Goal: Navigation & Orientation: Find specific page/section

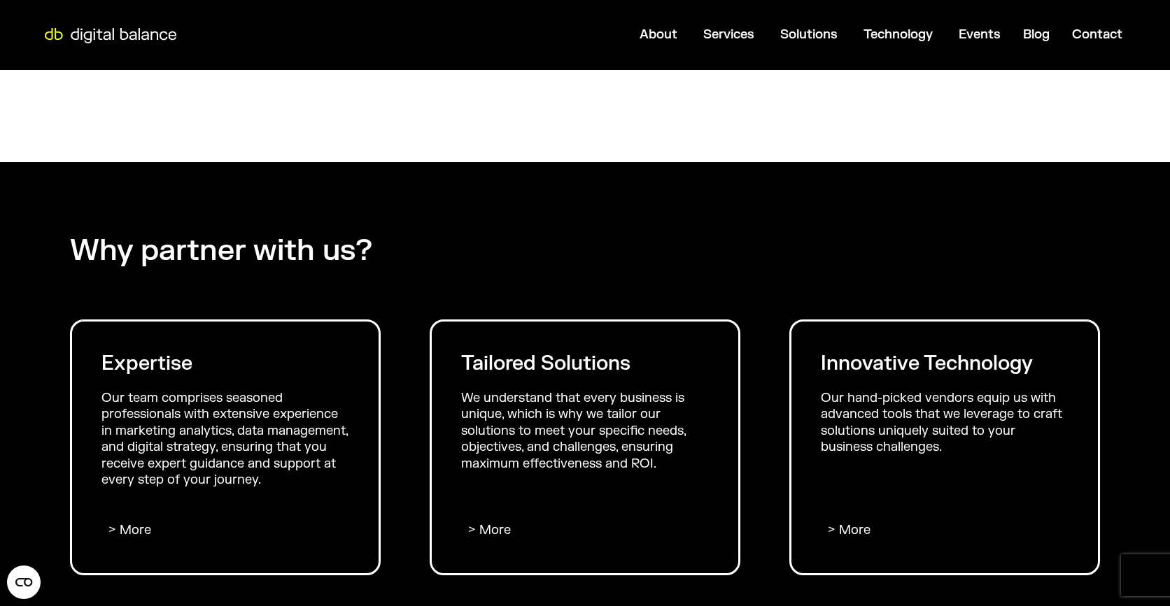
scroll to position [960, 0]
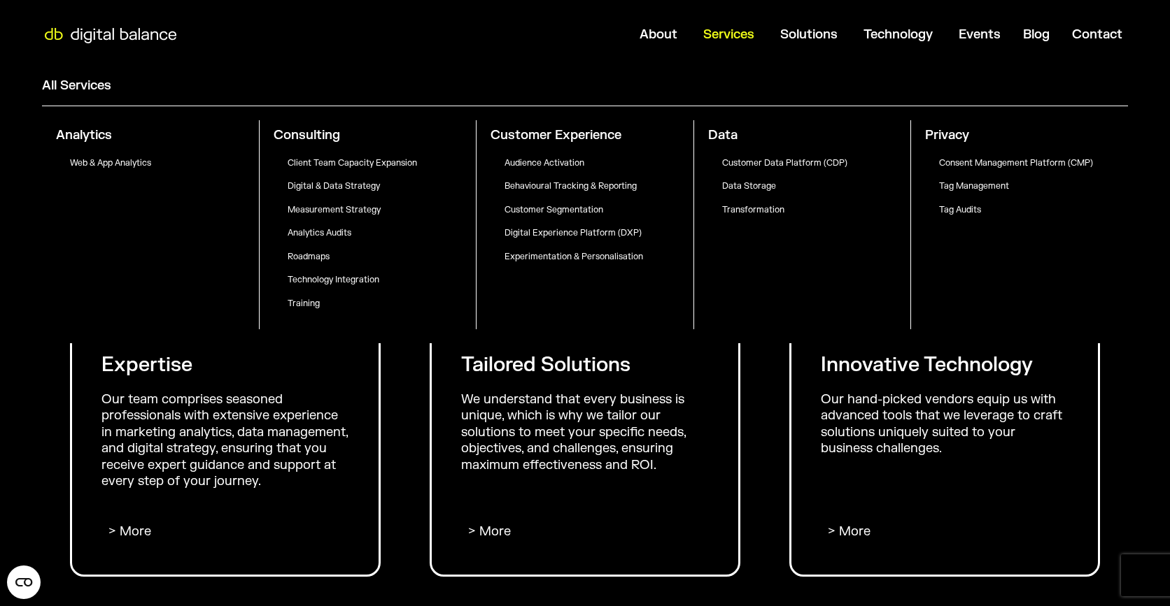
click at [732, 32] on span "Services" at bounding box center [728, 35] width 51 height 16
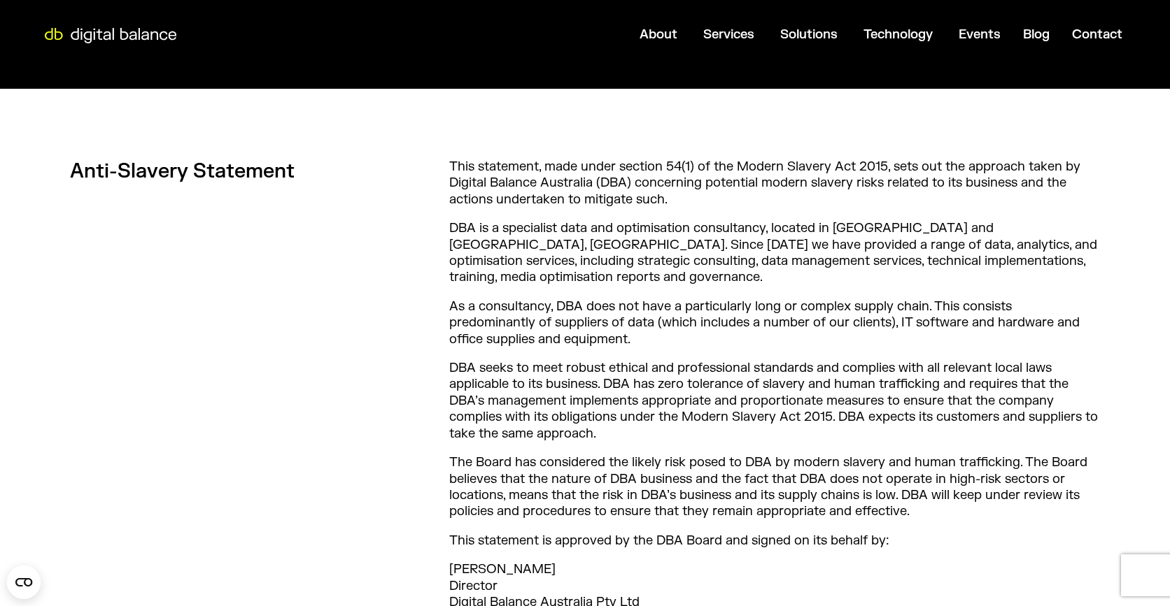
scroll to position [140, 0]
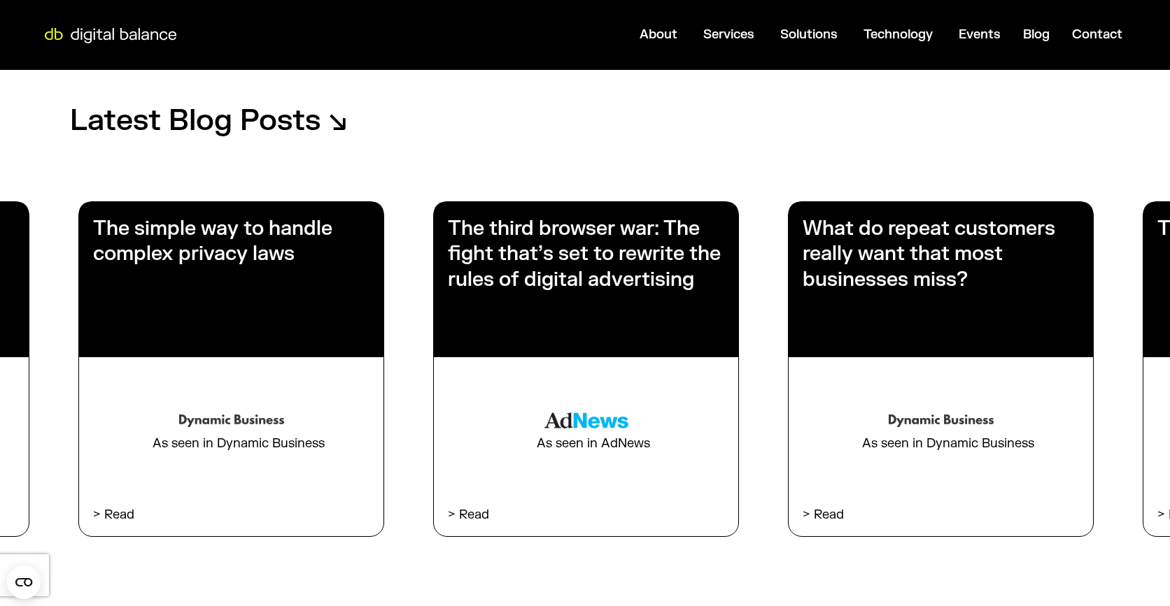
scroll to position [2300, 0]
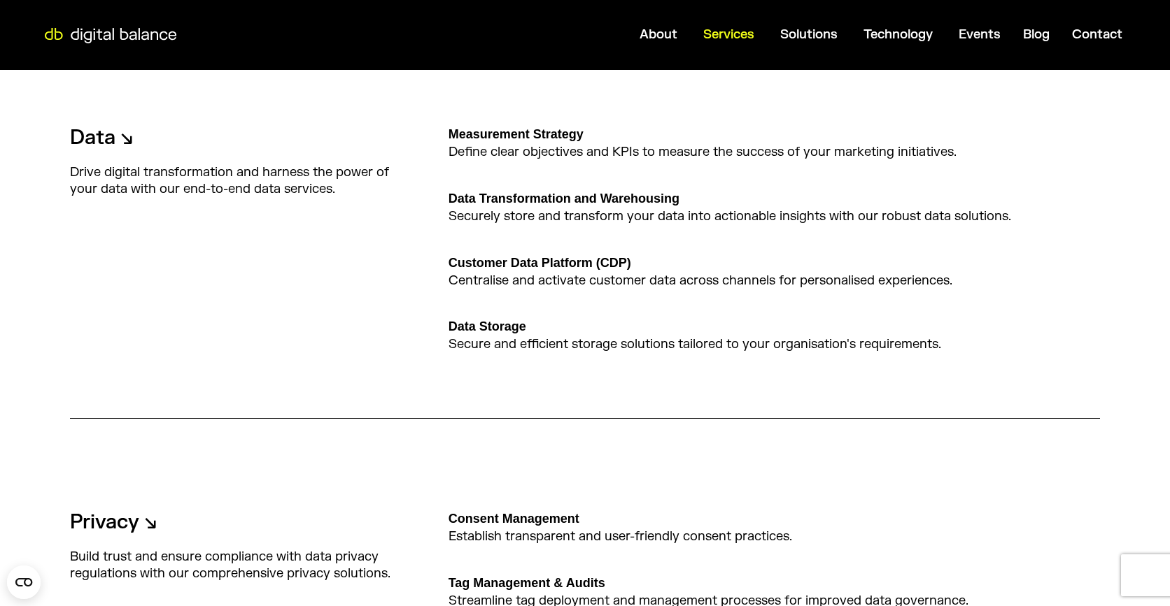
scroll to position [1399, 0]
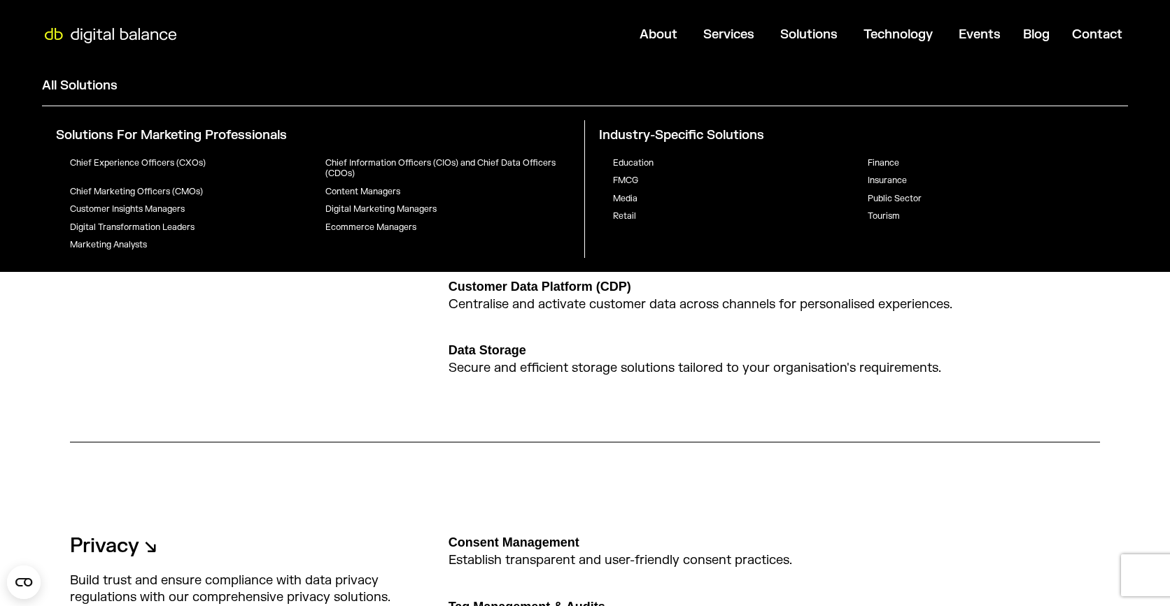
click at [169, 190] on link "Chief Marketing Officers (CMOs)" at bounding box center [136, 191] width 133 height 11
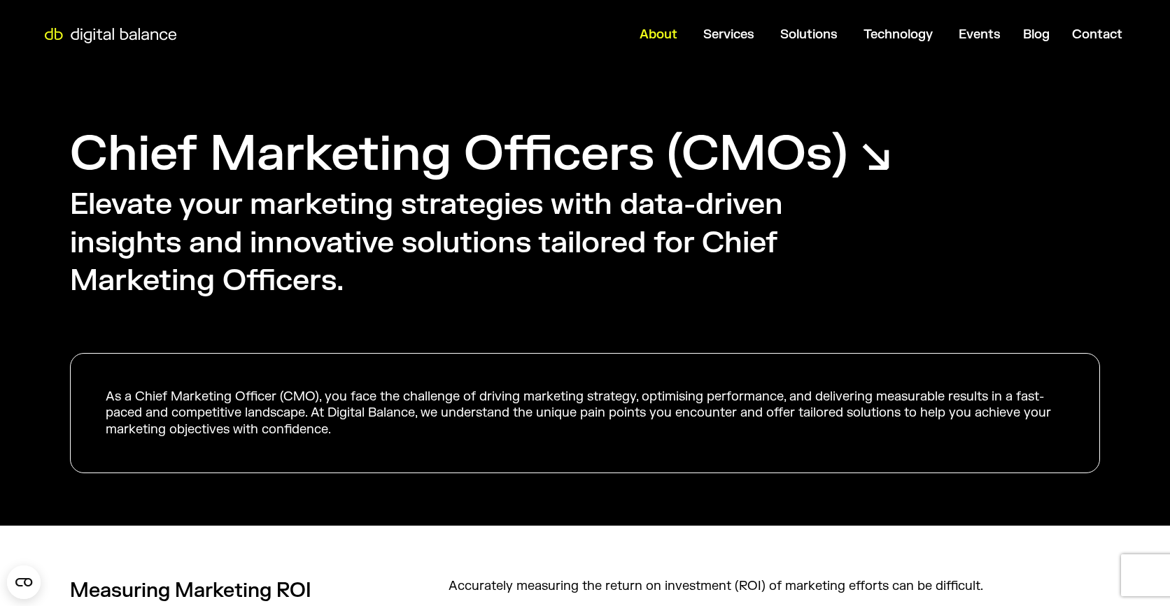
click at [658, 29] on span "About" at bounding box center [658, 35] width 38 height 16
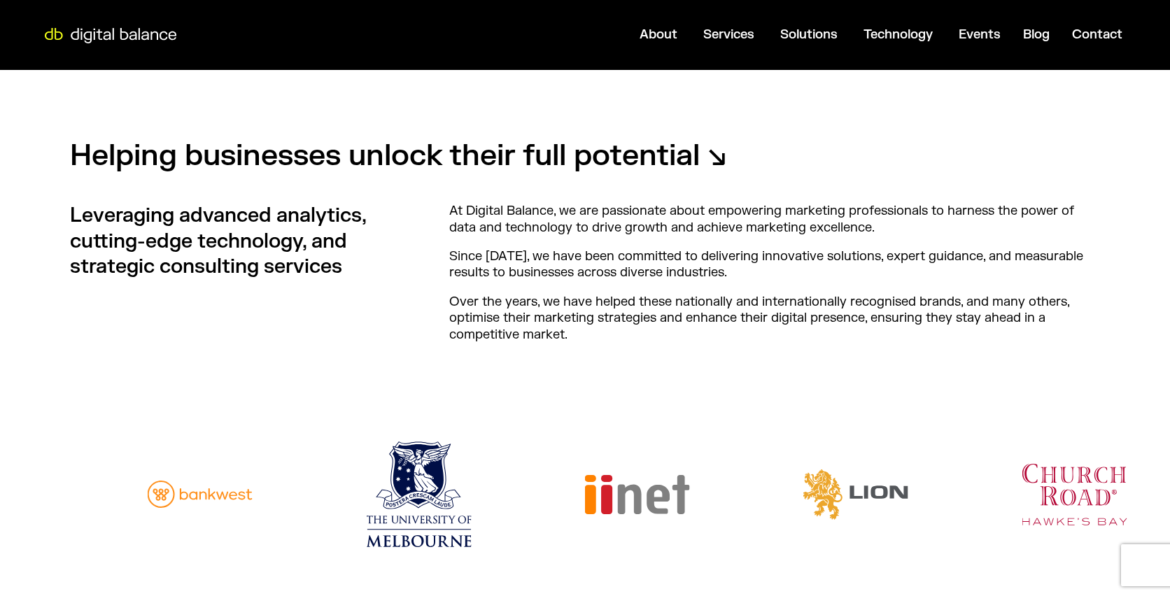
scroll to position [210, 0]
drag, startPoint x: 476, startPoint y: 251, endPoint x: 886, endPoint y: 253, distance: 409.2
click at [884, 253] on p "Since 2011, we have been committed to delivering innovative solutions, expert g…" at bounding box center [774, 264] width 651 height 33
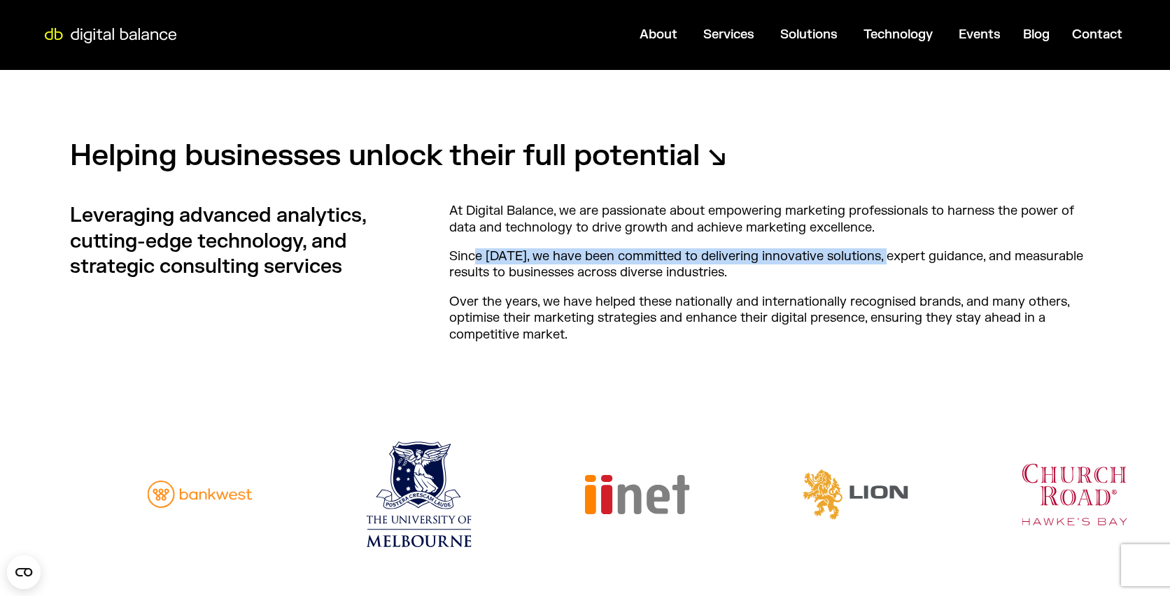
click at [776, 255] on p "Since 2011, we have been committed to delivering innovative solutions, expert g…" at bounding box center [774, 264] width 651 height 33
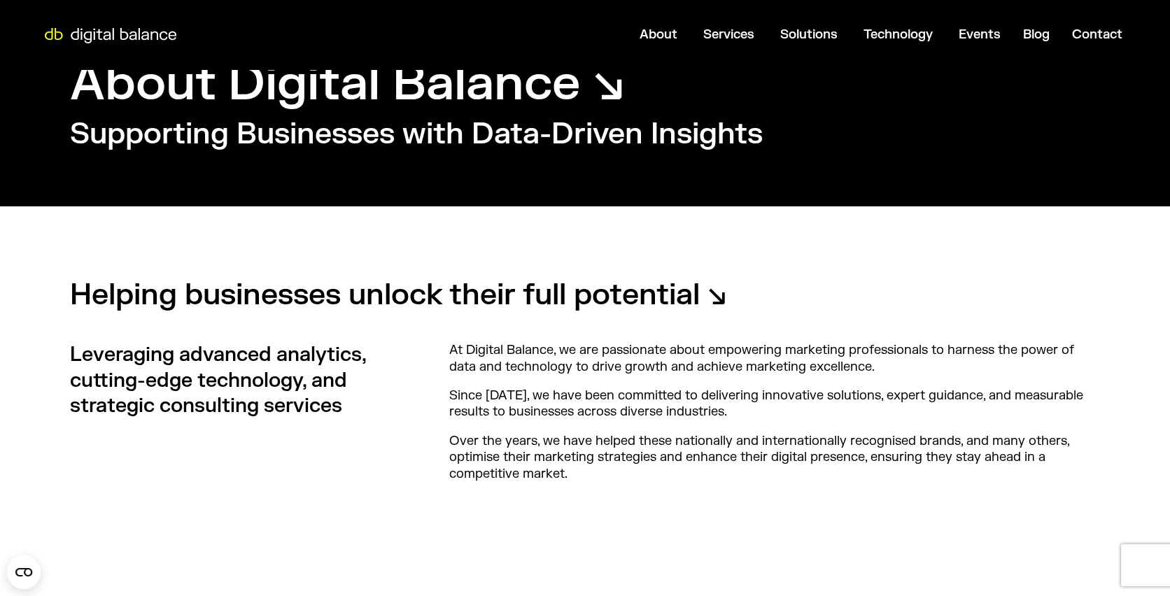
scroll to position [70, 0]
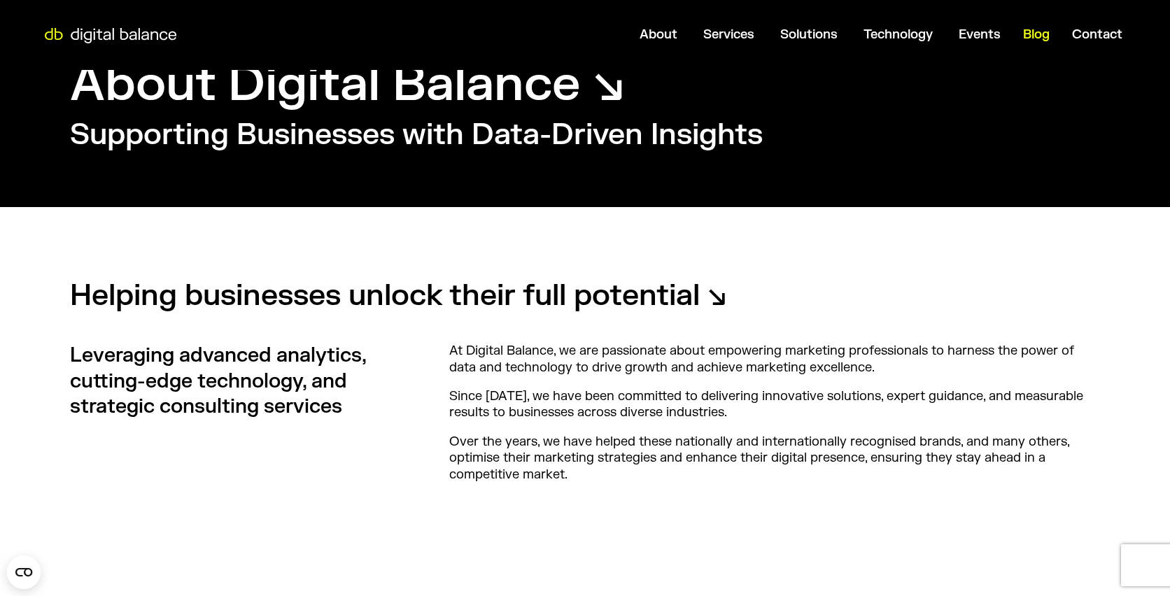
click at [1027, 31] on span "Blog" at bounding box center [1036, 35] width 27 height 16
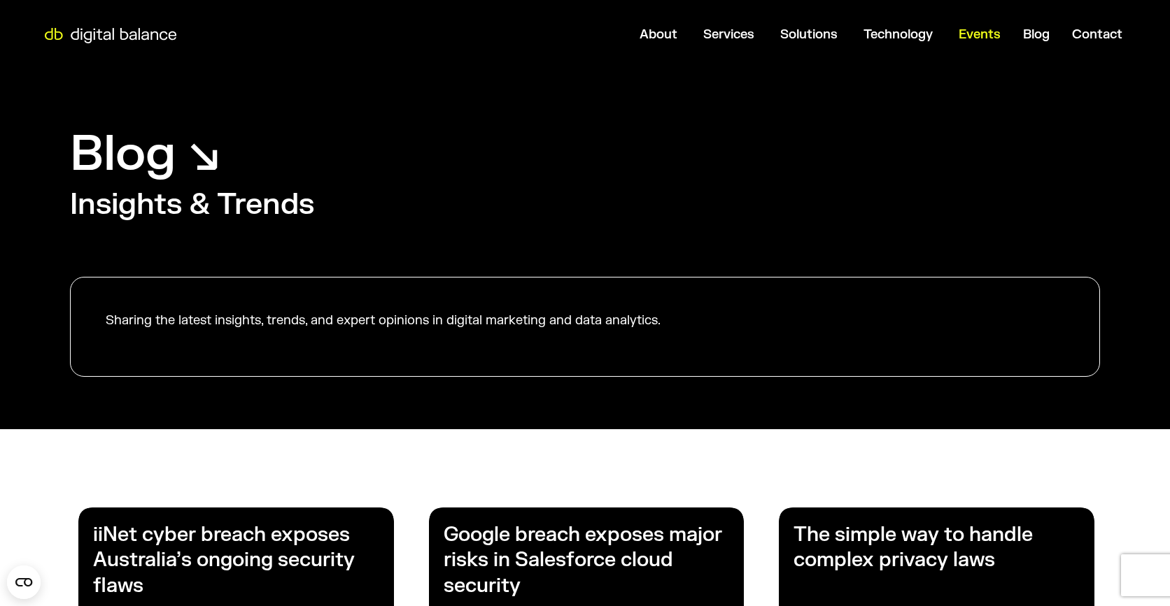
click at [965, 38] on span "Events" at bounding box center [979, 35] width 42 height 16
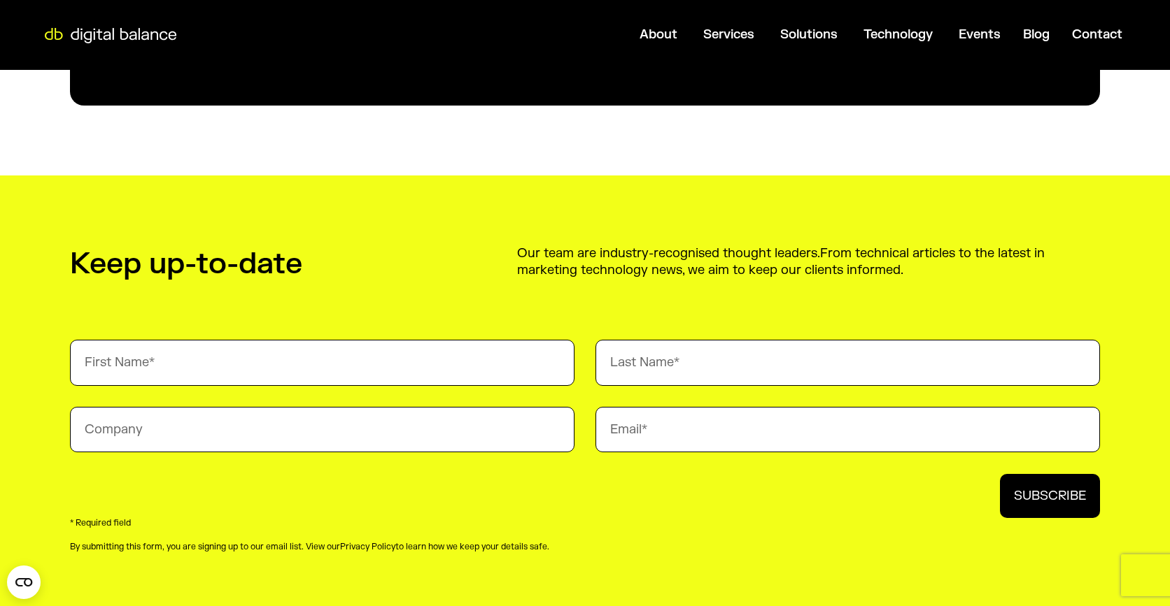
scroll to position [3078, 0]
